Goal: Information Seeking & Learning: Learn about a topic

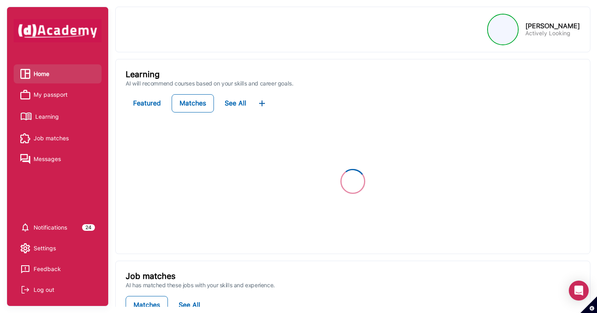
click at [56, 97] on span "My passport" at bounding box center [51, 94] width 34 height 12
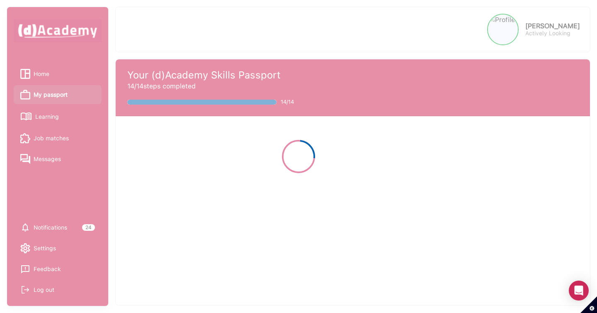
click at [51, 116] on div at bounding box center [298, 156] width 597 height 313
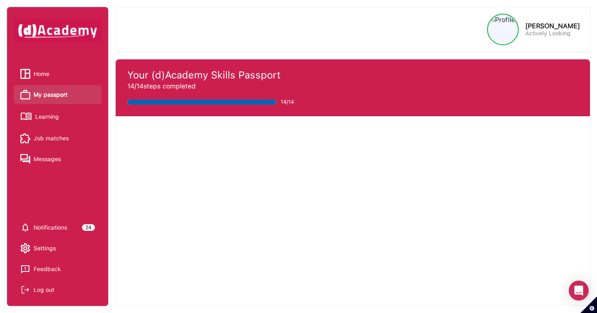
click at [51, 116] on span "Learning" at bounding box center [47, 116] width 24 height 12
